Goal: Find specific page/section: Find specific page/section

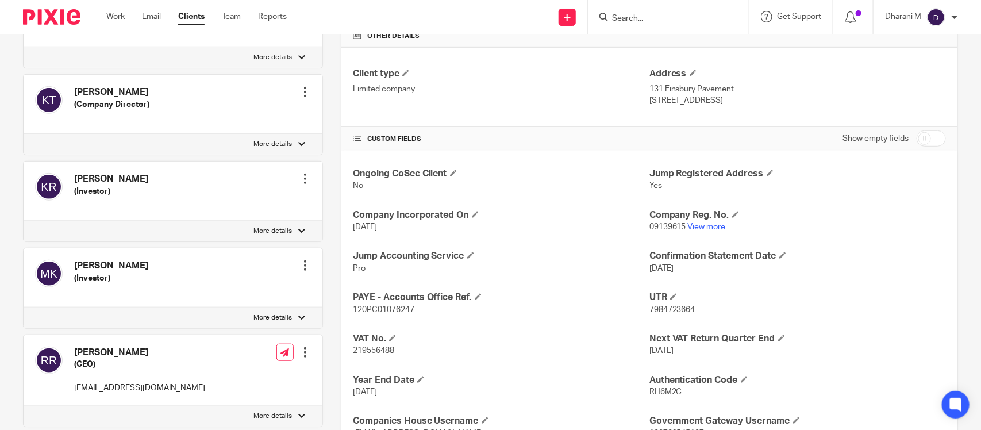
scroll to position [426, 0]
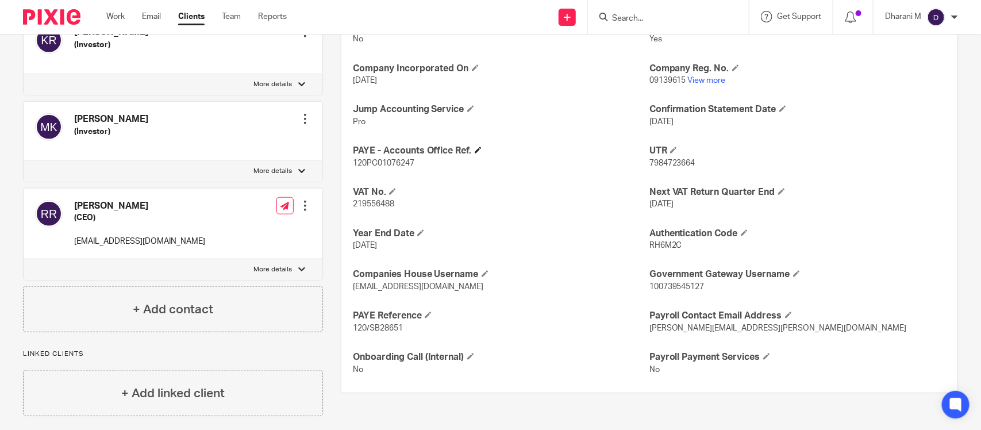
drag, startPoint x: 413, startPoint y: 151, endPoint x: 429, endPoint y: 153, distance: 16.8
click at [426, 151] on h4 "PAYE - Accounts Office Ref." at bounding box center [501, 151] width 297 height 12
click at [585, 187] on div "Ongoing CoSec Client No Jump Registered Address Yes Company Incorporated On 21 …" at bounding box center [649, 198] width 616 height 389
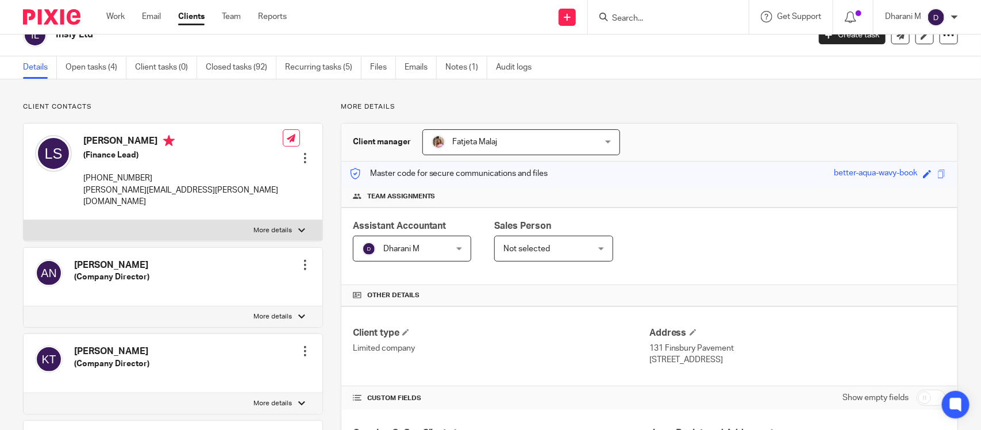
scroll to position [0, 0]
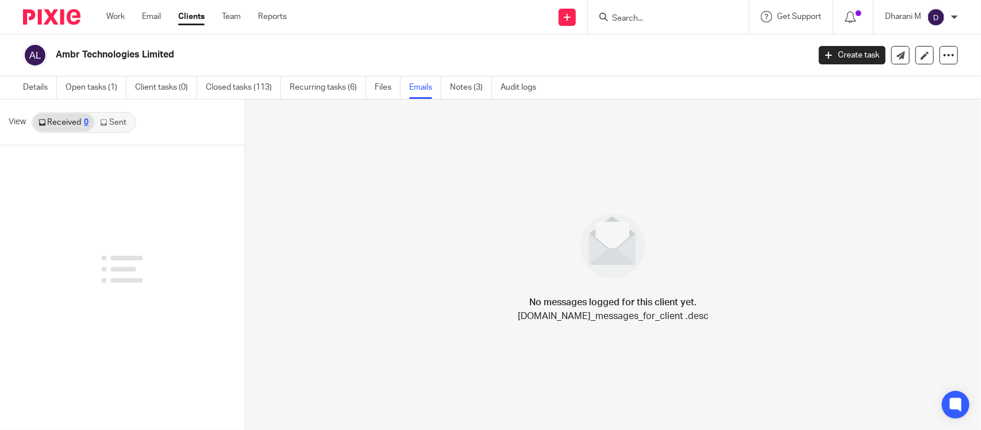
click at [652, 14] on input "Search" at bounding box center [662, 19] width 103 height 10
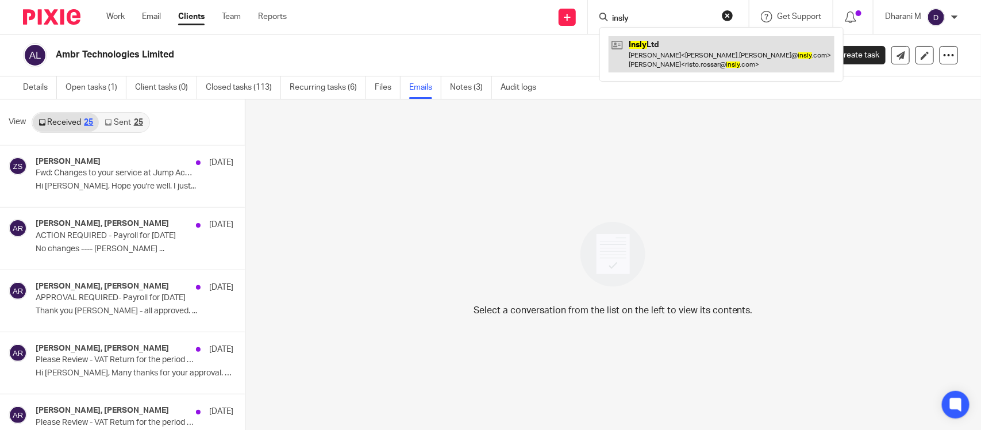
type input "insly"
click at [667, 53] on link at bounding box center [722, 54] width 226 height 36
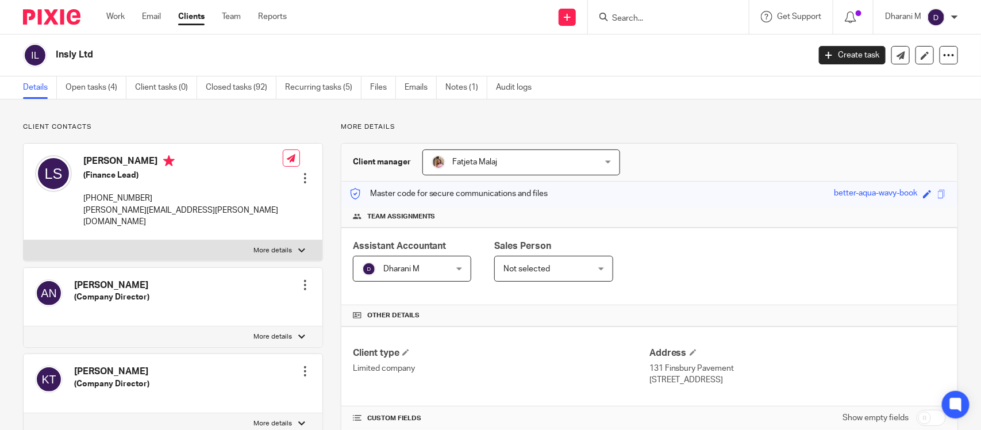
click at [466, 87] on link "Notes (1)" at bounding box center [466, 87] width 42 height 22
